Goal: Browse casually

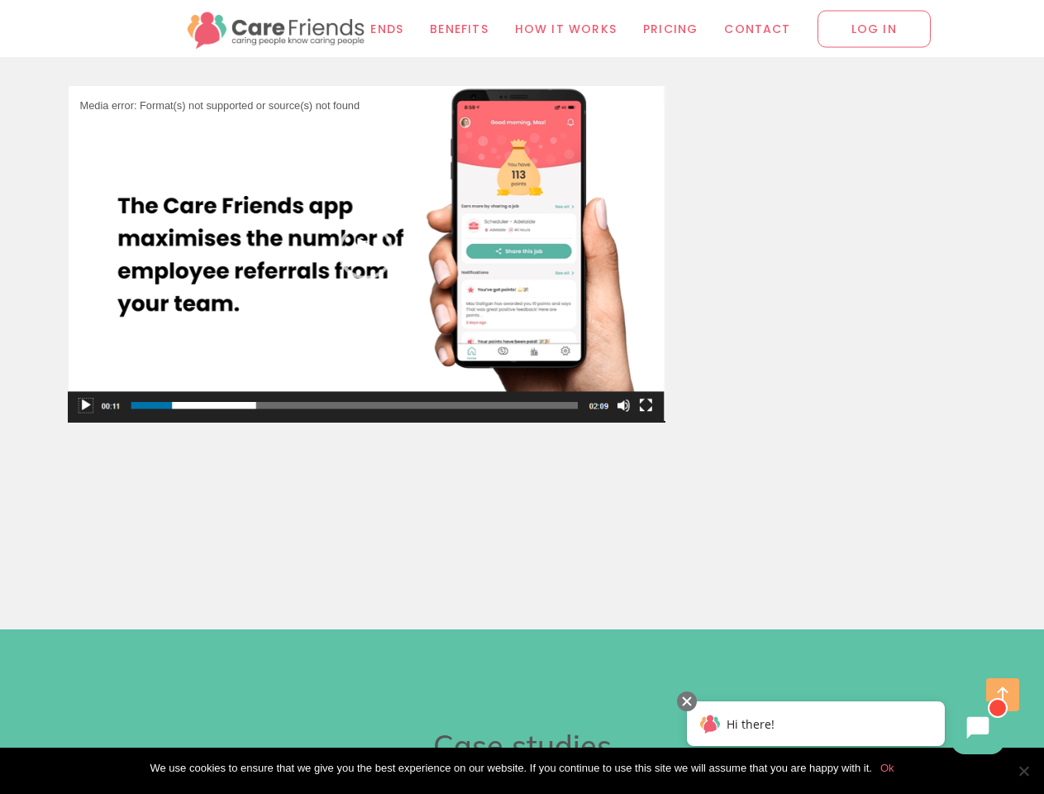
click at [366, 222] on img "Video Player" at bounding box center [367, 252] width 598 height 333
click at [1023, 770] on span "Cookie Notice" at bounding box center [1023, 770] width 17 height 17
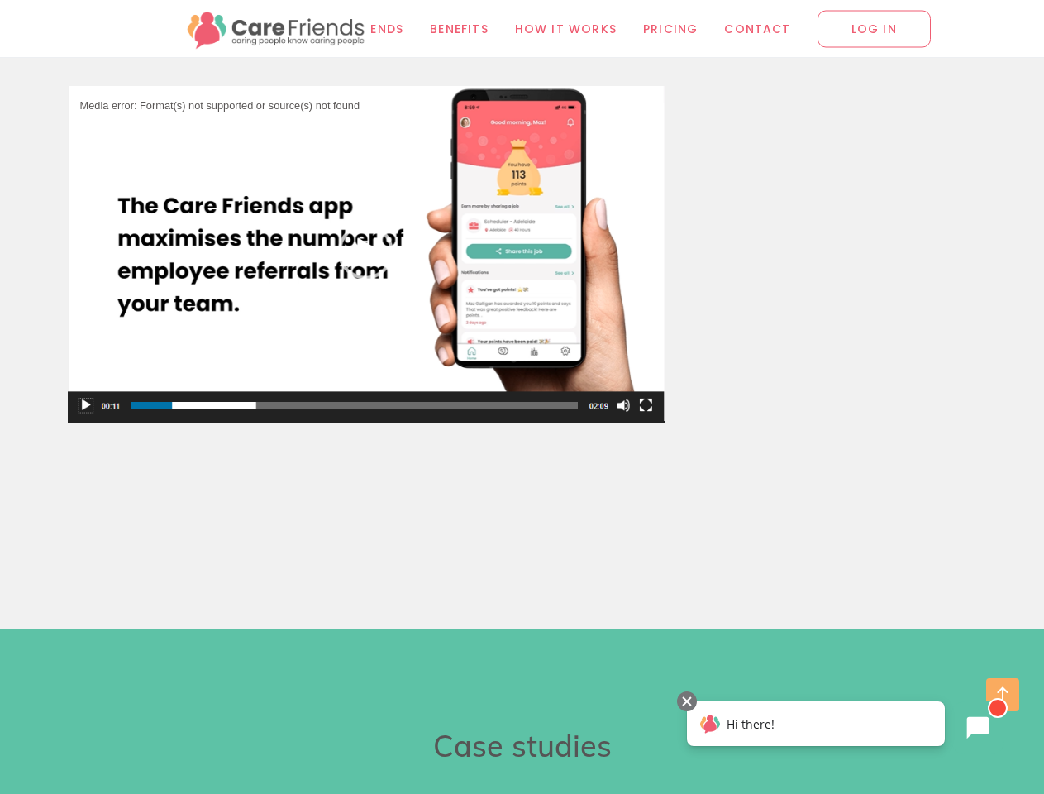
click at [978, 727] on icon at bounding box center [978, 728] width 22 height 22
click at [808, 746] on div "Hi there!" at bounding box center [816, 723] width 258 height 45
click at [687, 701] on div at bounding box center [687, 701] width 20 height 20
